Goal: Task Accomplishment & Management: Complete application form

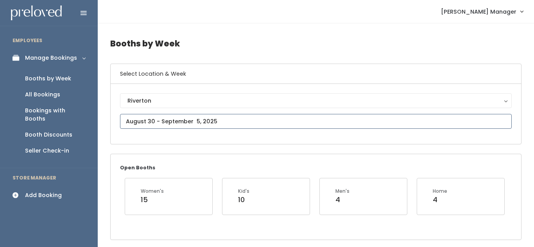
click at [166, 118] on input "text" at bounding box center [315, 121] width 391 height 15
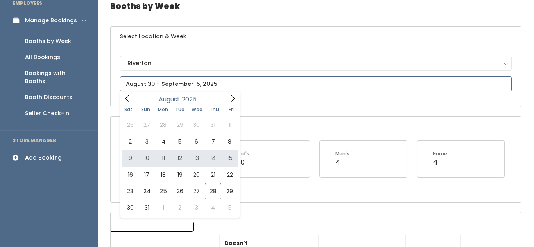
scroll to position [48, 0]
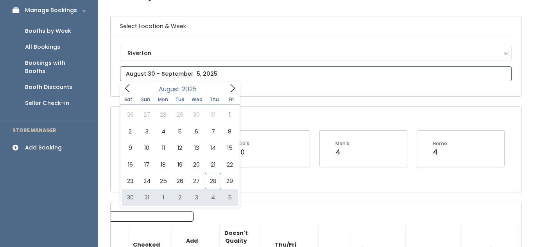
type input "August 30 to September 5"
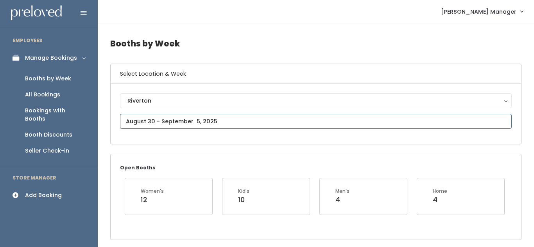
click at [170, 120] on input "text" at bounding box center [315, 121] width 391 height 15
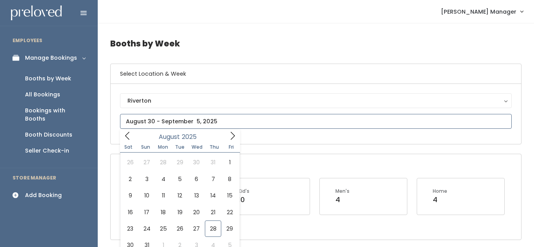
click at [232, 137] on icon at bounding box center [232, 136] width 9 height 9
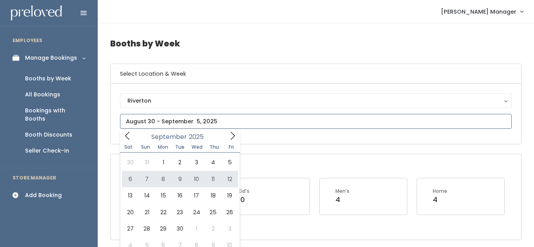
type input "September 6 to September 12"
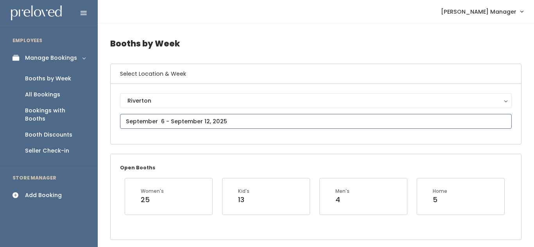
click at [199, 123] on input "text" at bounding box center [315, 121] width 391 height 15
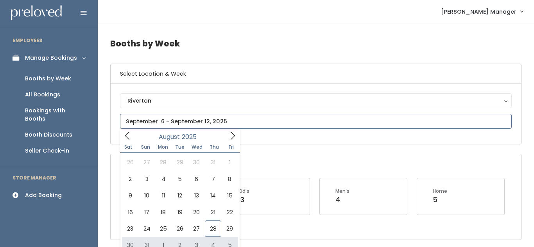
type input "August 30 to September 5"
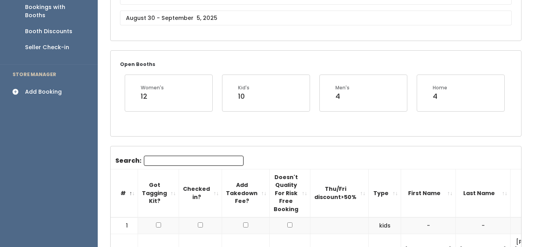
scroll to position [102, 0]
click at [35, 89] on div "Add Booking" at bounding box center [43, 93] width 37 height 8
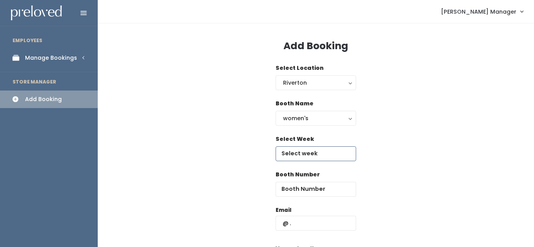
click at [293, 153] on input "text" at bounding box center [315, 153] width 80 height 15
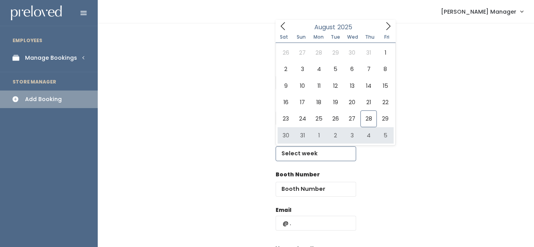
type input "August 30 to September 5"
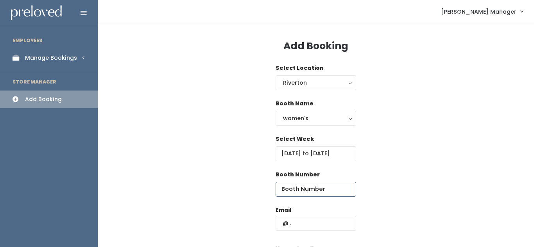
click at [306, 188] on input "number" at bounding box center [315, 189] width 80 height 15
type input "39"
click at [327, 221] on input "text" at bounding box center [315, 223] width 80 height 15
type input "hairgirl.mh@gmail.com"
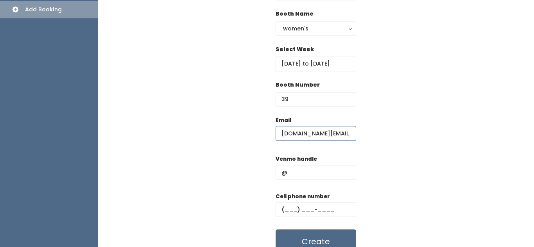
scroll to position [103, 0]
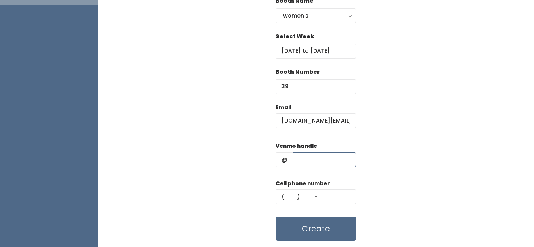
click at [304, 160] on input "text" at bounding box center [324, 159] width 63 height 15
type input "xxx"
click at [291, 193] on input "text" at bounding box center [315, 196] width 80 height 15
type input "(111) 111-1111"
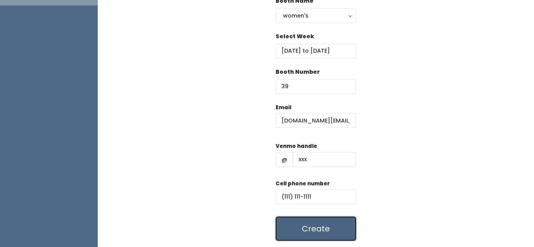
click at [304, 232] on button "Create" at bounding box center [315, 229] width 80 height 24
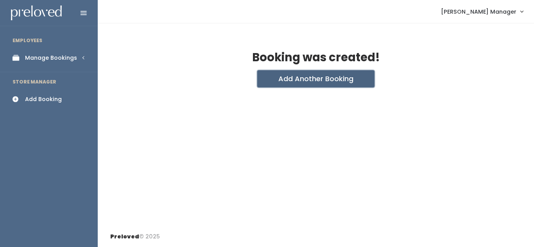
click at [290, 75] on button "Add Another Booking" at bounding box center [315, 78] width 117 height 17
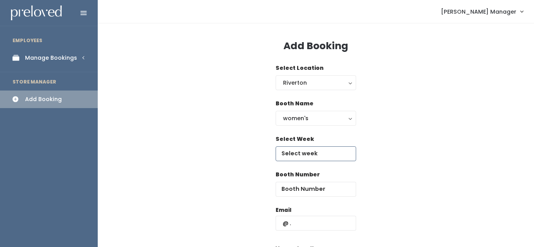
click at [319, 156] on input "text" at bounding box center [315, 153] width 80 height 15
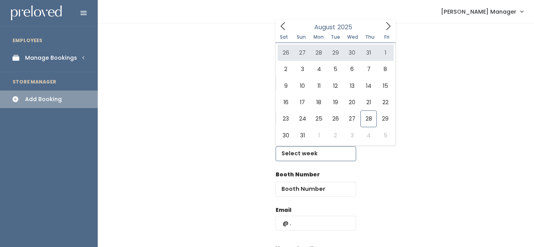
click at [384, 28] on icon at bounding box center [388, 26] width 9 height 9
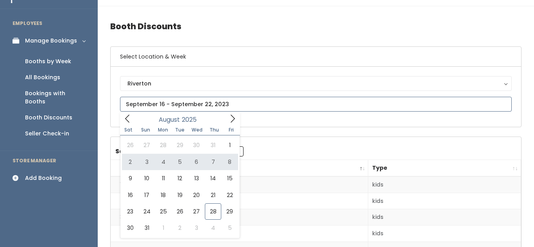
scroll to position [19, 0]
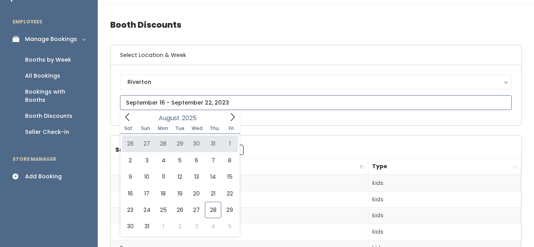
click at [234, 118] on icon at bounding box center [232, 117] width 9 height 9
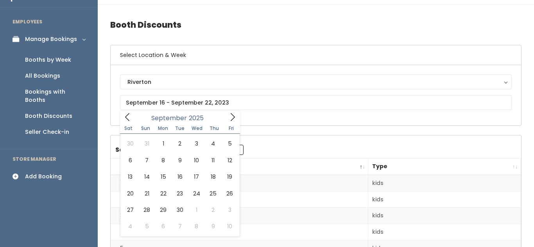
click at [38, 173] on div "Add Booking" at bounding box center [43, 177] width 37 height 8
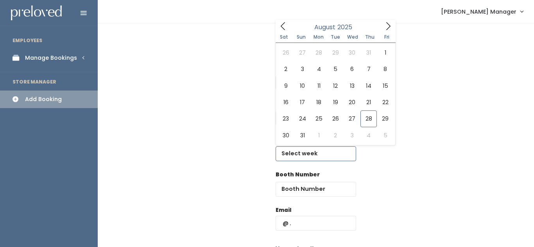
click at [293, 151] on input "text" at bounding box center [315, 153] width 80 height 15
click at [388, 27] on icon at bounding box center [388, 26] width 9 height 9
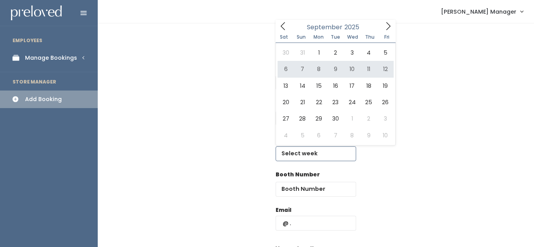
type input "September 6 to September 12"
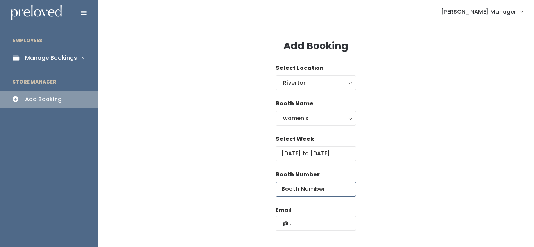
click at [316, 186] on input "number" at bounding box center [315, 189] width 80 height 15
type input "39"
click at [318, 220] on input "text" at bounding box center [315, 223] width 80 height 15
type input "[DOMAIN_NAME][EMAIL_ADDRESS][DOMAIN_NAME]"
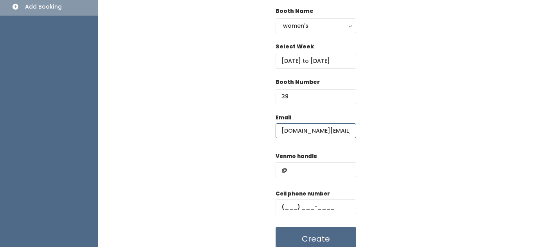
scroll to position [100, 0]
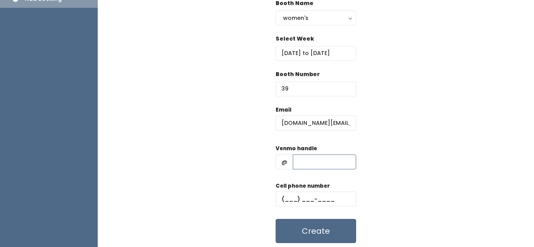
click at [308, 162] on input "text" at bounding box center [324, 162] width 63 height 15
type input "xxx"
click at [289, 197] on input "text" at bounding box center [315, 199] width 80 height 15
type input "(111) 111-1111"
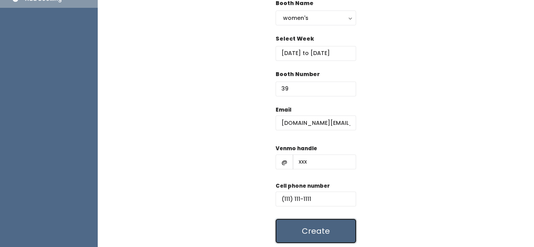
click at [305, 234] on button "Create" at bounding box center [315, 231] width 80 height 24
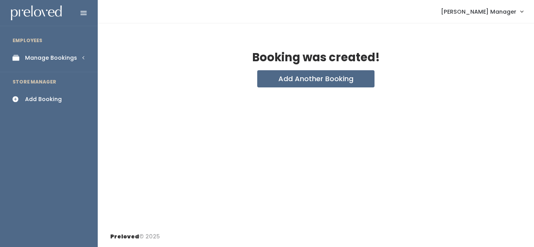
click at [63, 60] on div "Manage Bookings" at bounding box center [51, 58] width 52 height 8
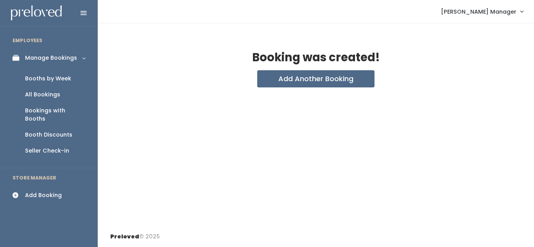
click at [51, 76] on div "Booths by Week" at bounding box center [48, 79] width 46 height 8
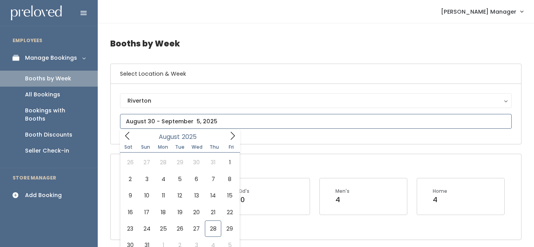
click at [225, 129] on input "text" at bounding box center [315, 121] width 391 height 15
click at [231, 134] on icon at bounding box center [232, 136] width 9 height 9
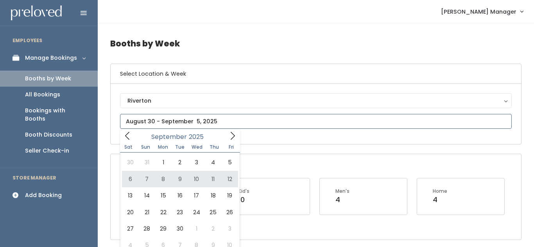
type input "September 6 to September 12"
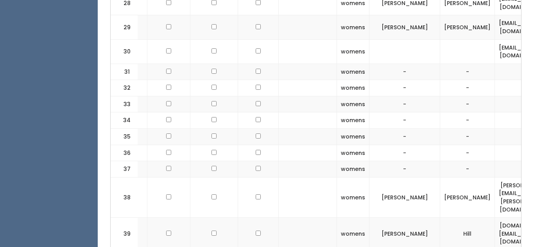
scroll to position [843, 0]
